Goal: Task Accomplishment & Management: Manage account settings

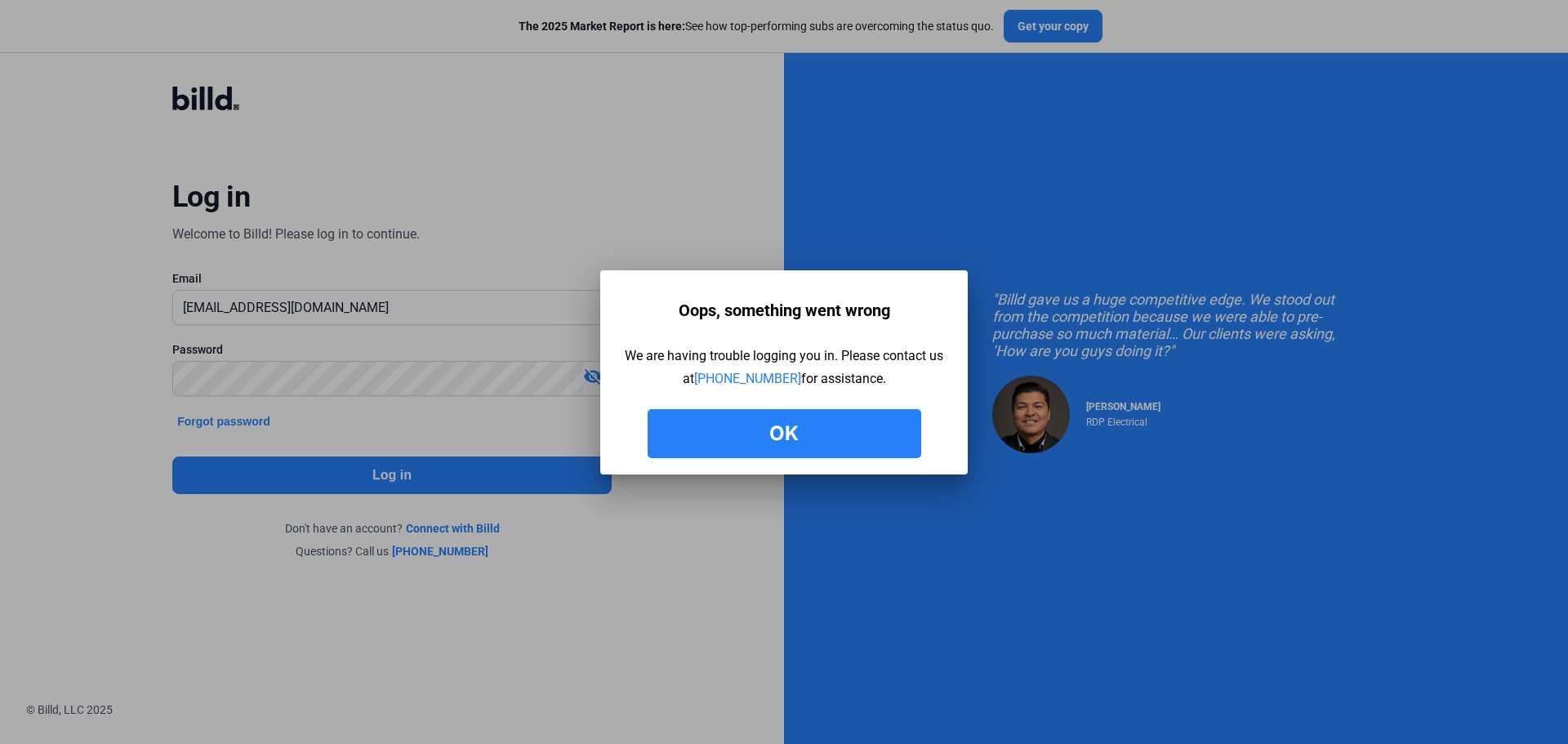
click at [813, 429] on button "Ok" at bounding box center [784, 433] width 274 height 49
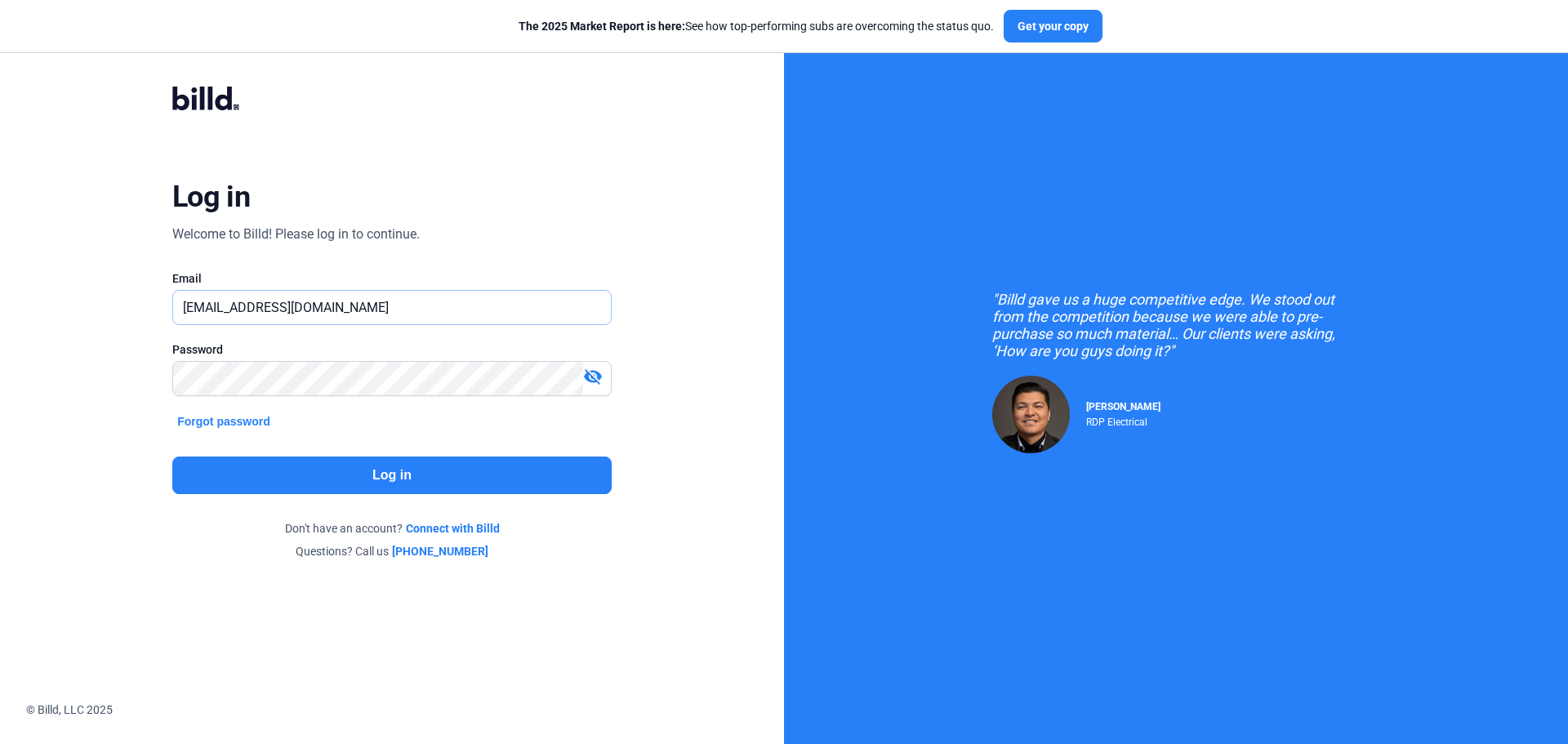
click at [404, 308] on input "[EMAIL_ADDRESS][DOMAIN_NAME]" at bounding box center [392, 307] width 438 height 34
click at [395, 310] on input "[EMAIL_ADDRESS][DOMAIN_NAME]" at bounding box center [392, 307] width 438 height 34
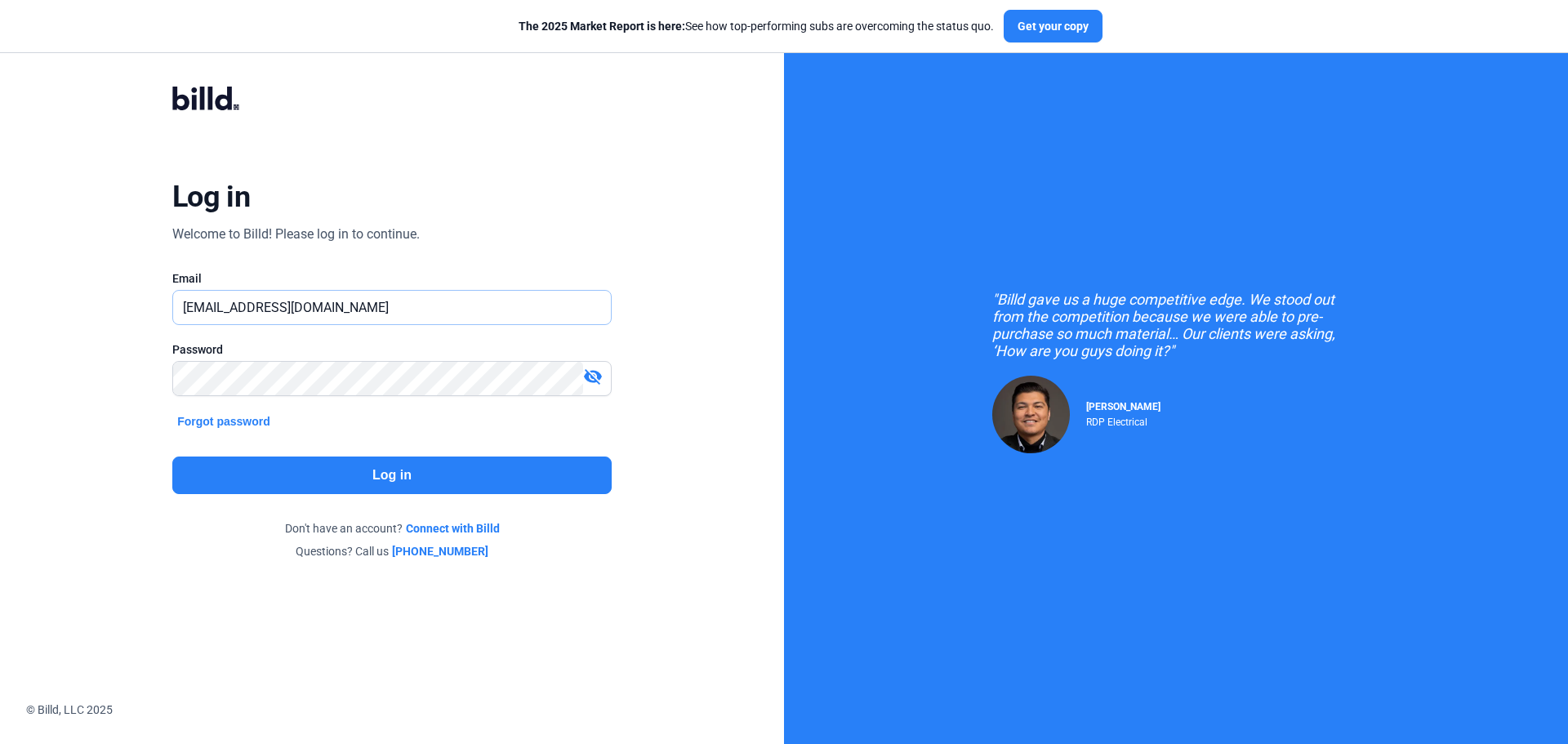
click at [395, 310] on input "[EMAIL_ADDRESS][DOMAIN_NAME]" at bounding box center [392, 307] width 438 height 34
paste input "[DOMAIN_NAME][EMAIL_ADDRESS]"
type input "[DOMAIN_NAME][EMAIL_ADDRESS][DOMAIN_NAME]"
click at [598, 377] on mat-icon "visibility_off" at bounding box center [593, 377] width 20 height 20
click at [461, 489] on button "Log in" at bounding box center [392, 475] width 440 height 38
